Goal: Task Accomplishment & Management: Complete application form

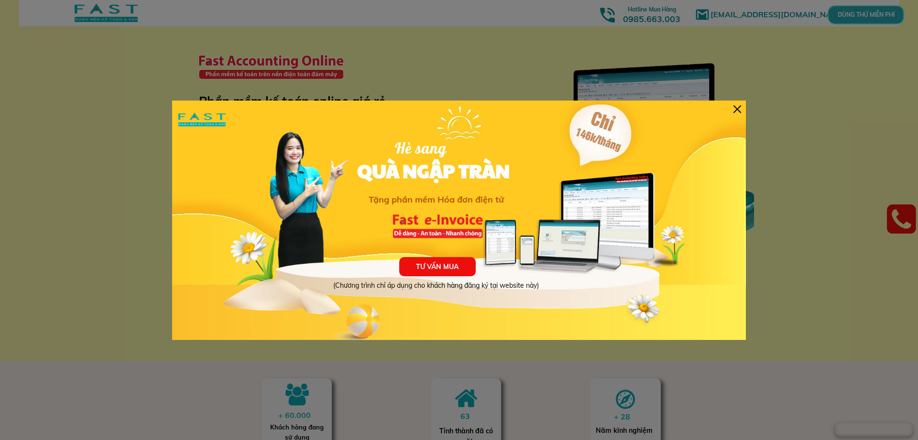
click at [738, 110] on div at bounding box center [738, 109] width 8 height 8
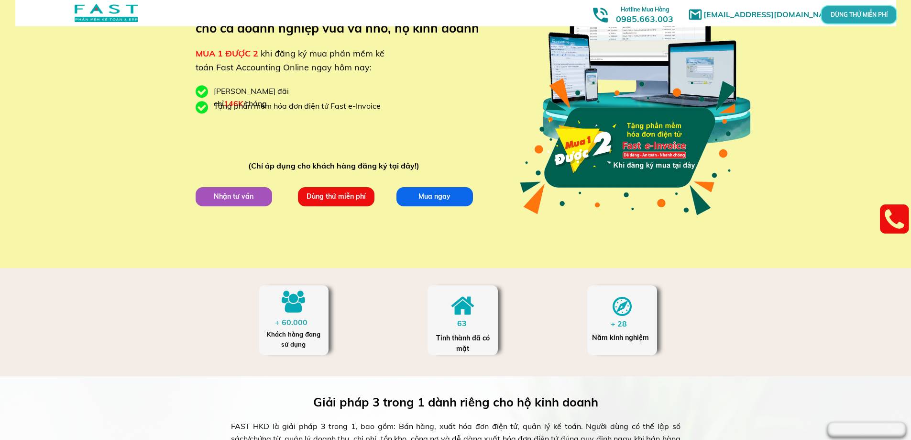
scroll to position [48, 0]
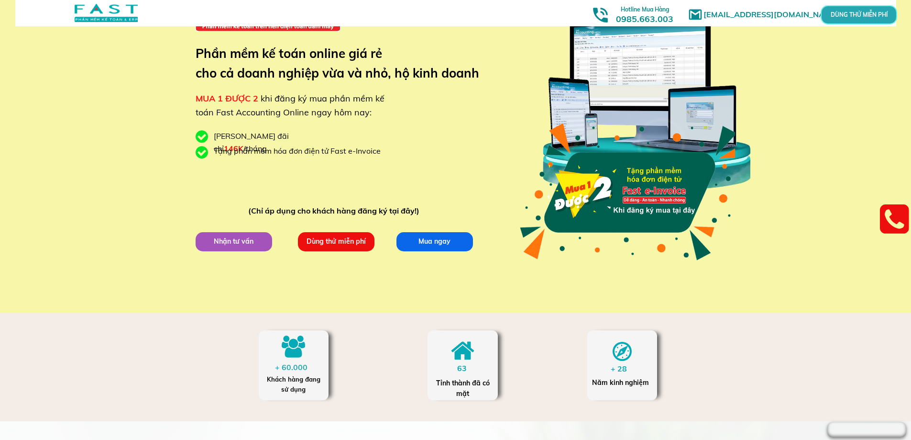
click at [329, 247] on p "Dùng thử miễn phí" at bounding box center [336, 241] width 77 height 19
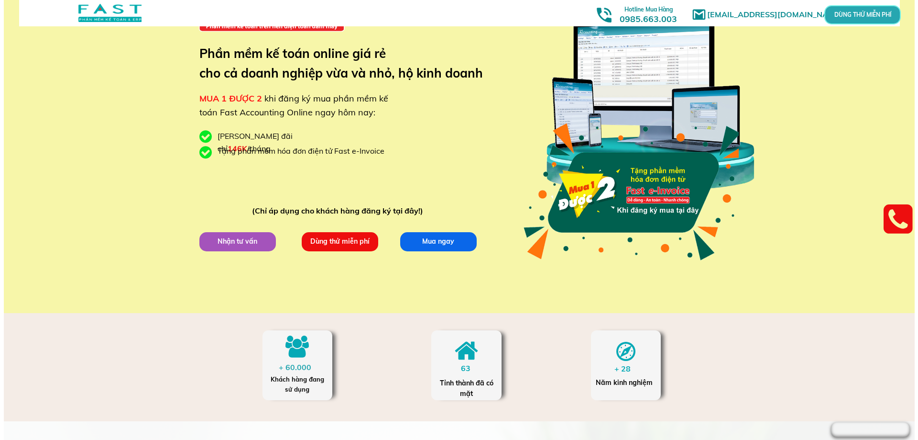
scroll to position [0, 0]
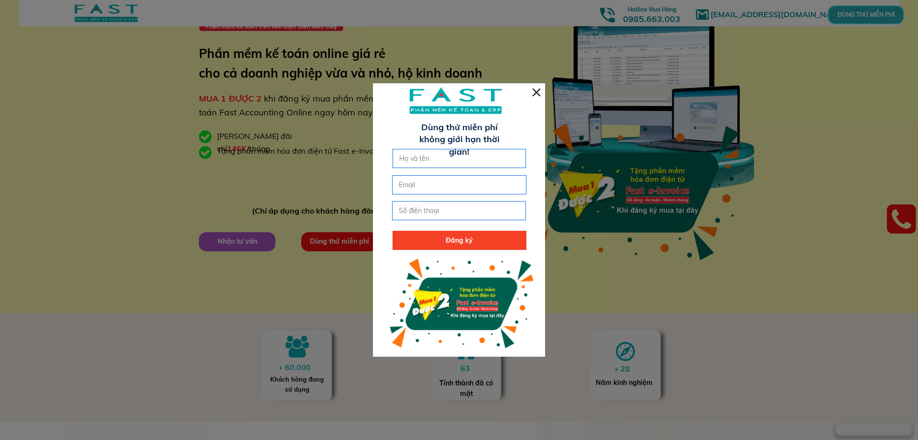
click at [432, 162] on input "text" at bounding box center [459, 158] width 125 height 18
type input "Lâm Thu Giang"
type input "ketoan.watechsol@gmail.com"
click at [419, 211] on input "tel" at bounding box center [458, 210] width 125 height 18
type input "0982014571"
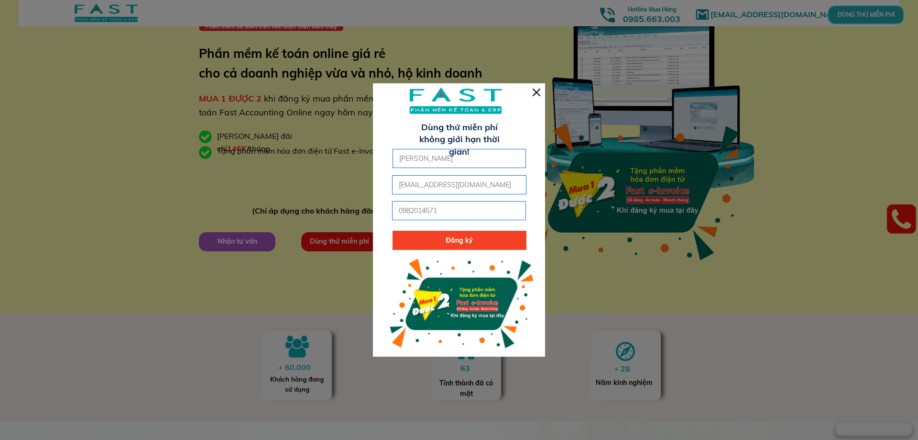
click at [453, 243] on p "Đăng ký" at bounding box center [460, 240] width 134 height 19
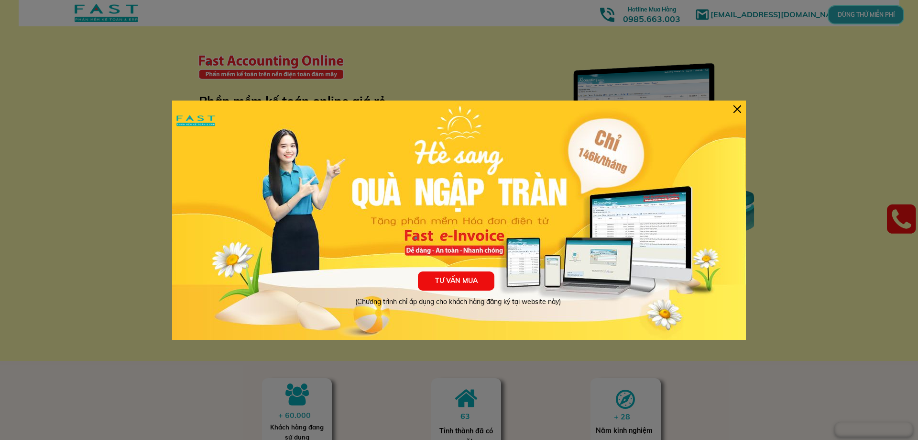
click at [741, 108] on div at bounding box center [738, 109] width 8 height 8
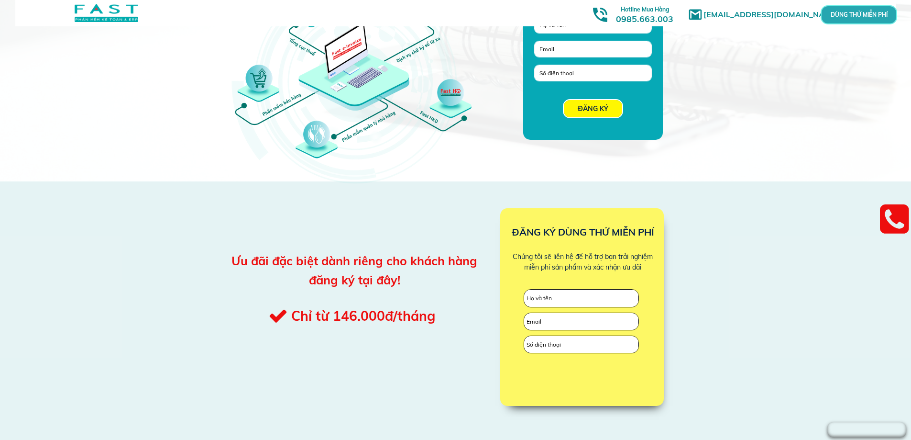
scroll to position [861, 0]
